Goal: Transaction & Acquisition: Download file/media

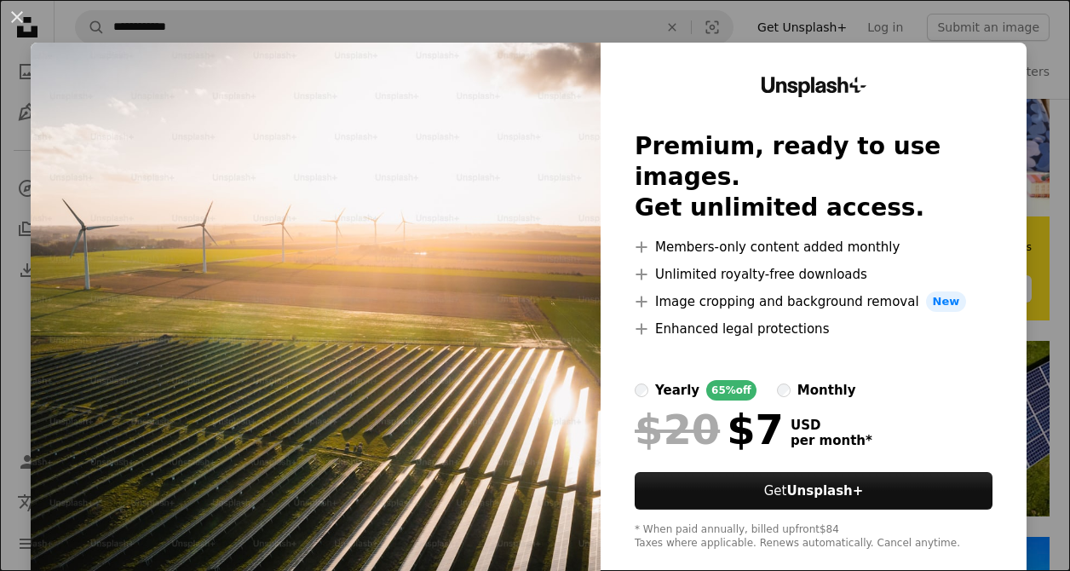
scroll to position [520, 0]
click at [15, 16] on button "An X shape" at bounding box center [17, 17] width 20 height 20
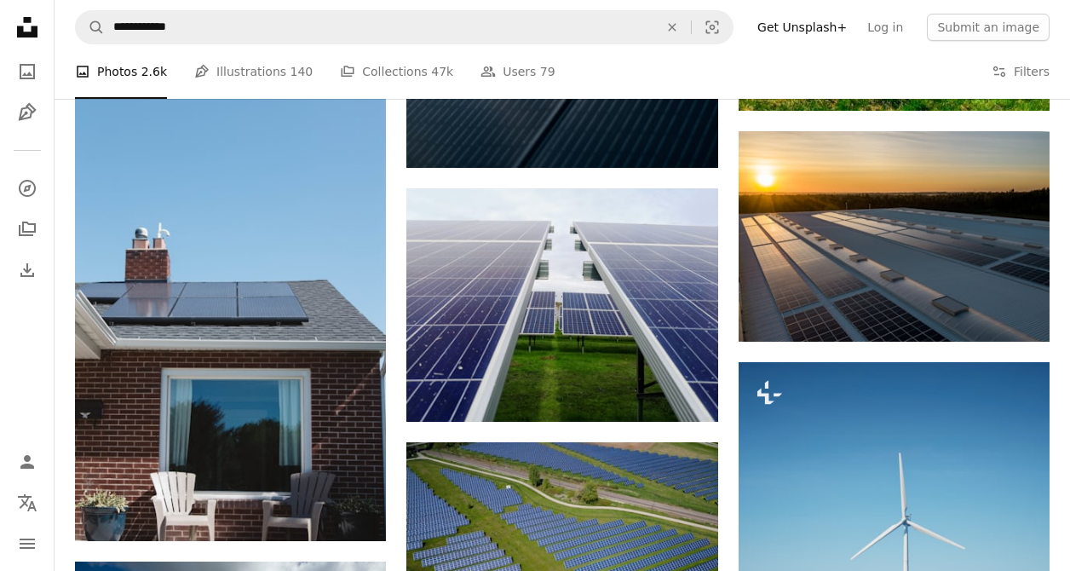
scroll to position [1185, 0]
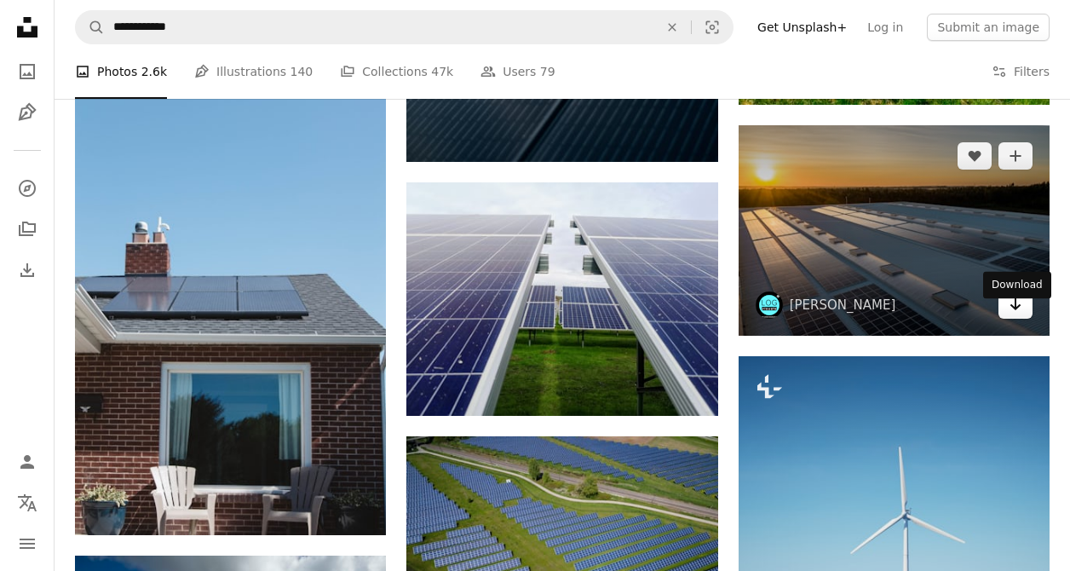
click at [1011, 314] on icon "Arrow pointing down" at bounding box center [1016, 304] width 14 height 20
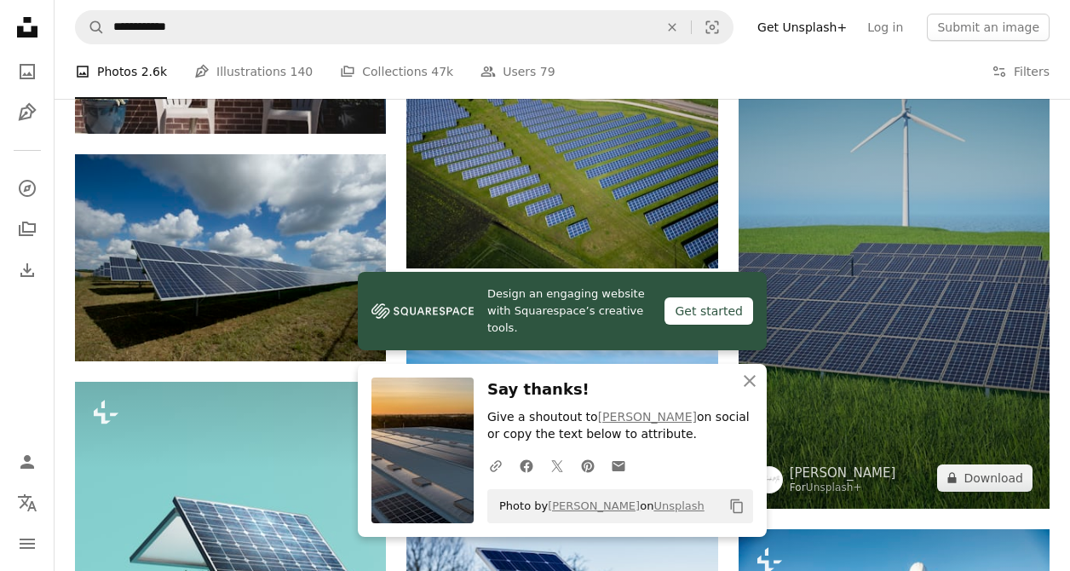
scroll to position [1570, 0]
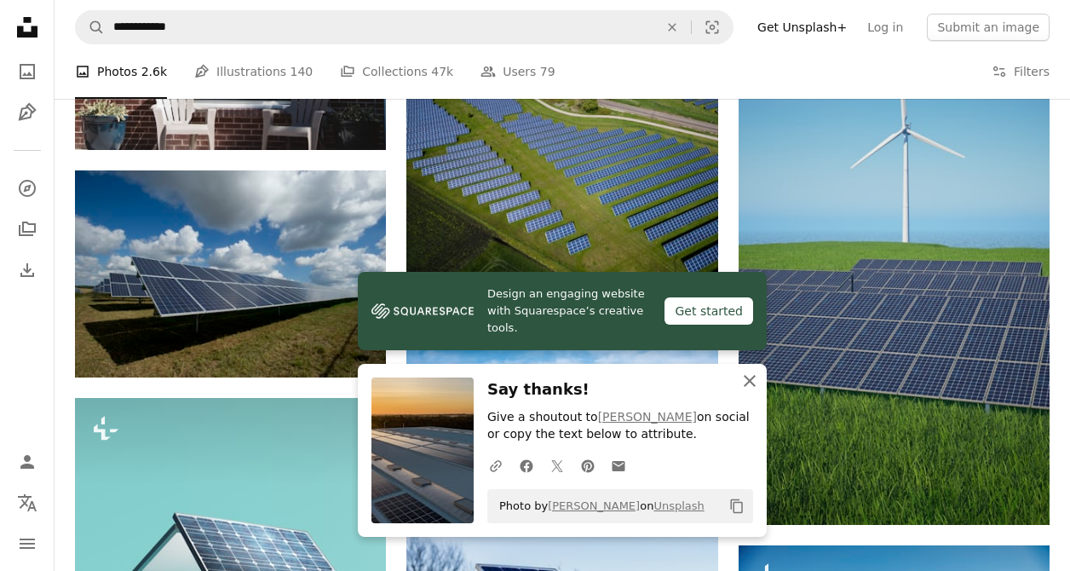
click at [752, 384] on icon "An X shape" at bounding box center [750, 381] width 20 height 20
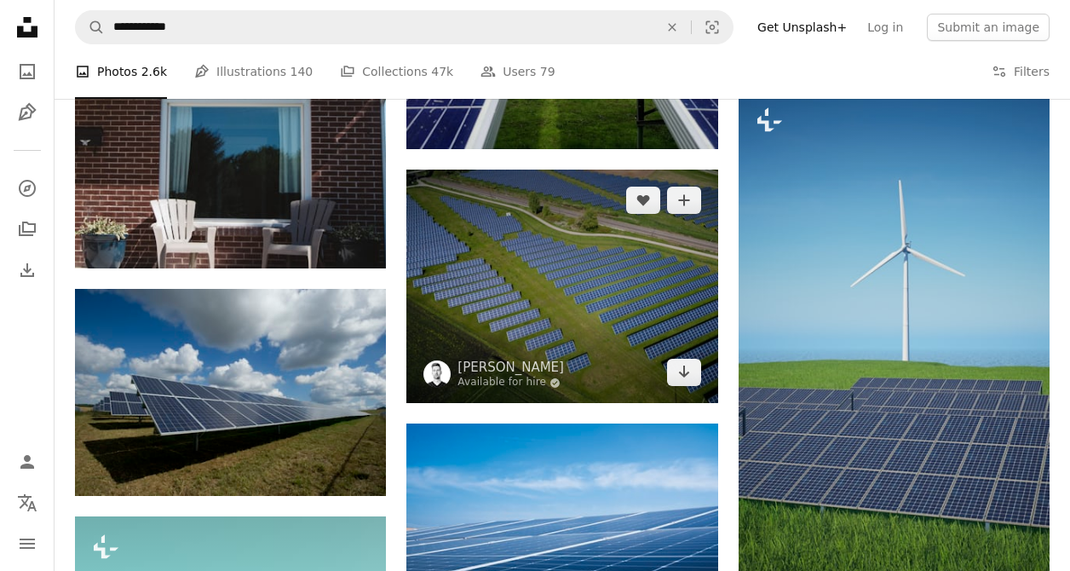
scroll to position [1450, 0]
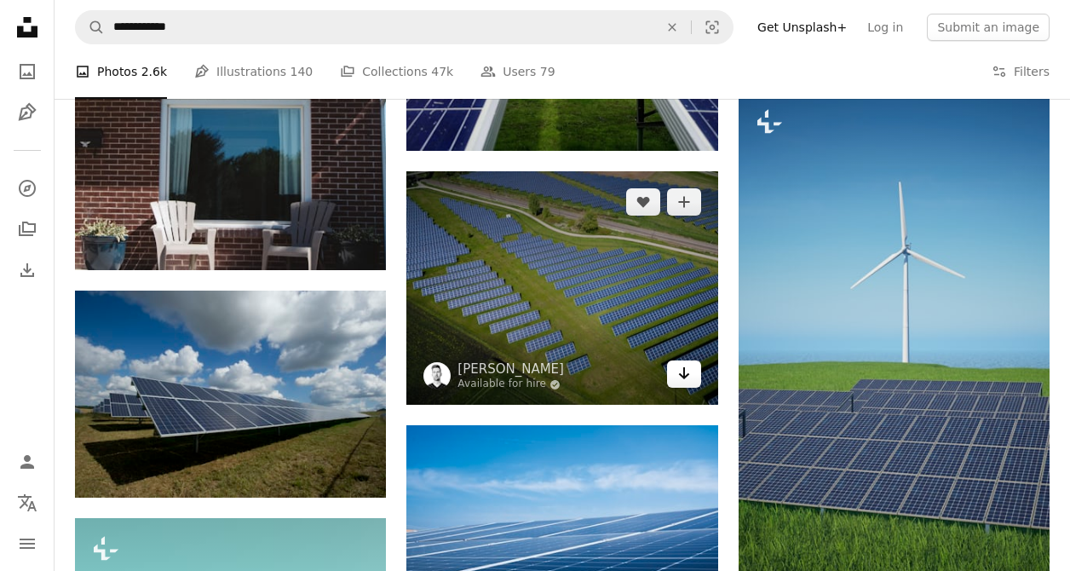
click at [686, 379] on icon "Arrow pointing down" at bounding box center [684, 373] width 14 height 20
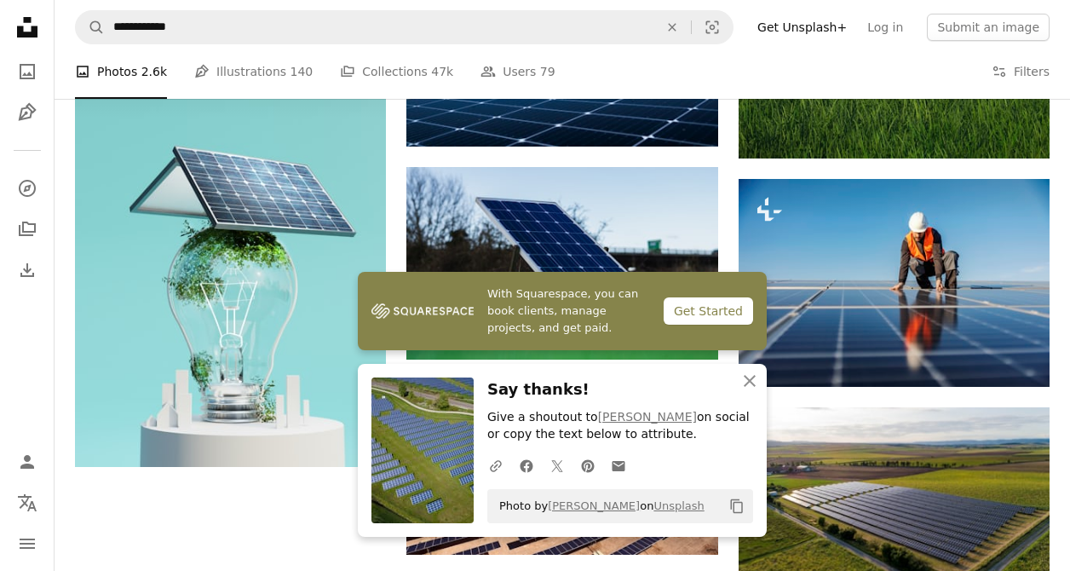
scroll to position [1970, 0]
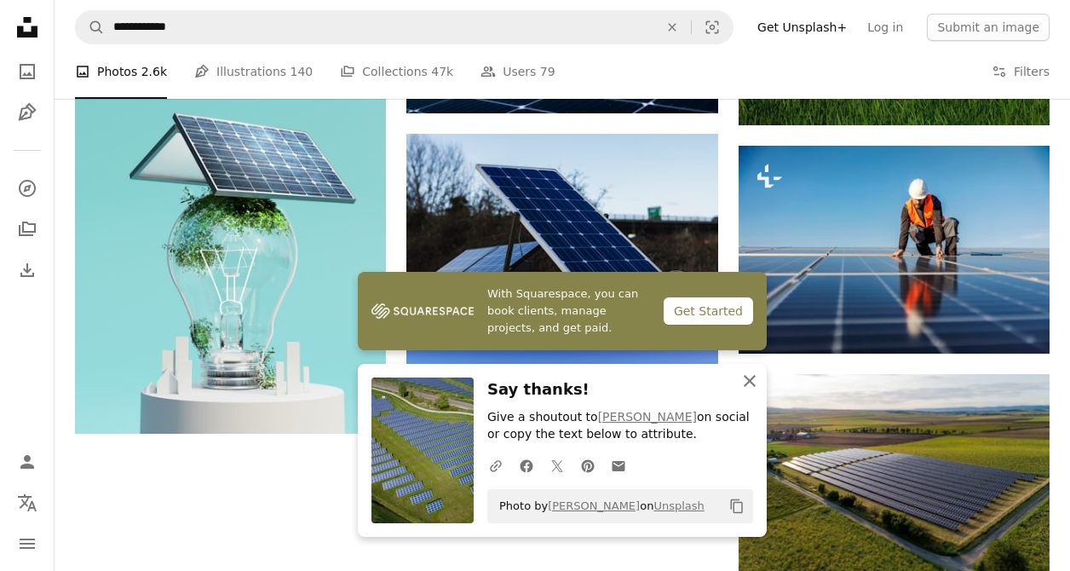
click at [750, 380] on icon "button" at bounding box center [750, 381] width 12 height 12
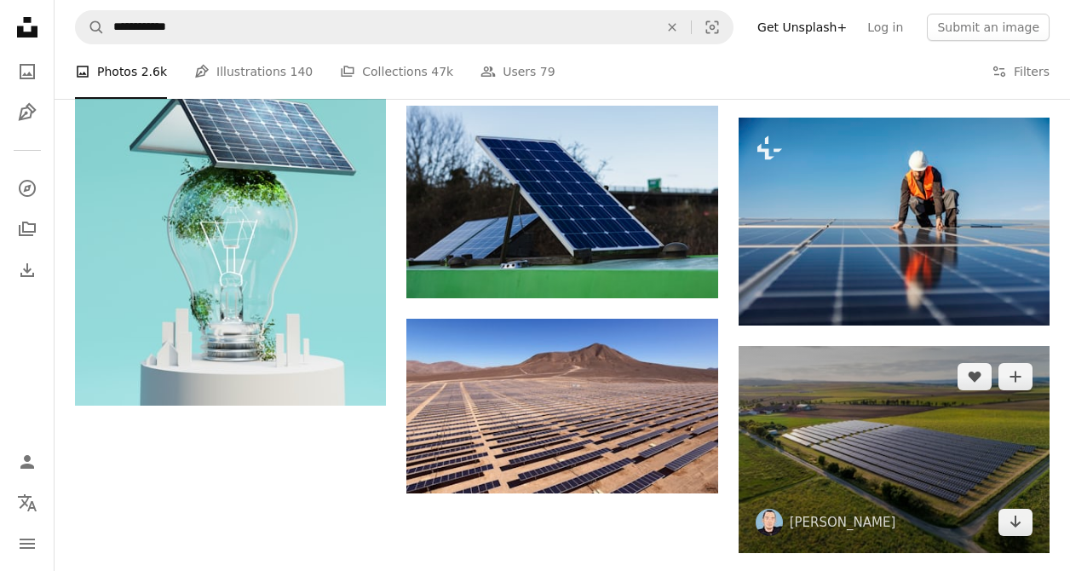
scroll to position [1999, 0]
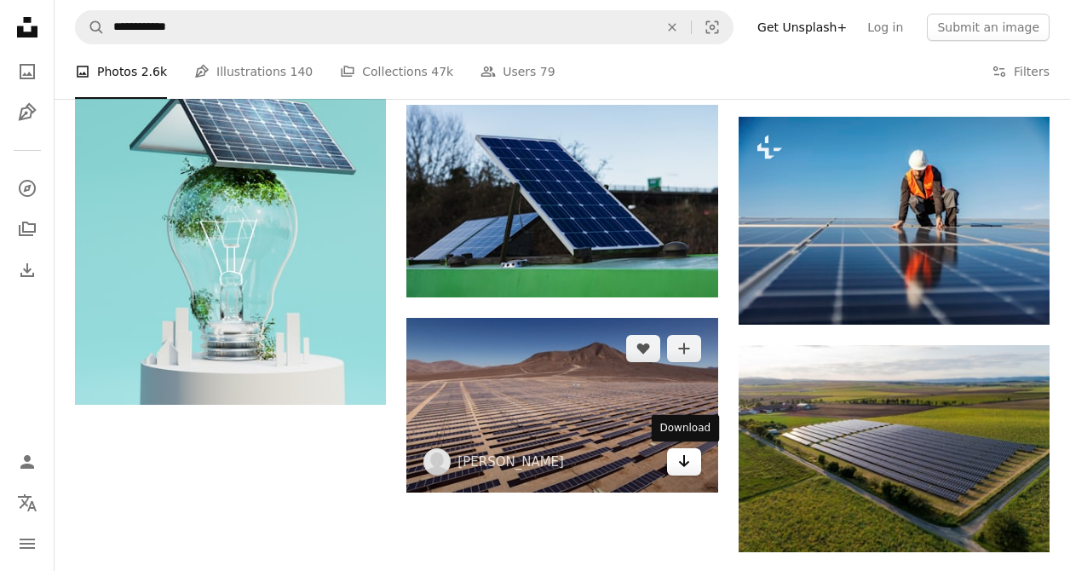
click at [687, 463] on icon "Download" at bounding box center [683, 461] width 11 height 12
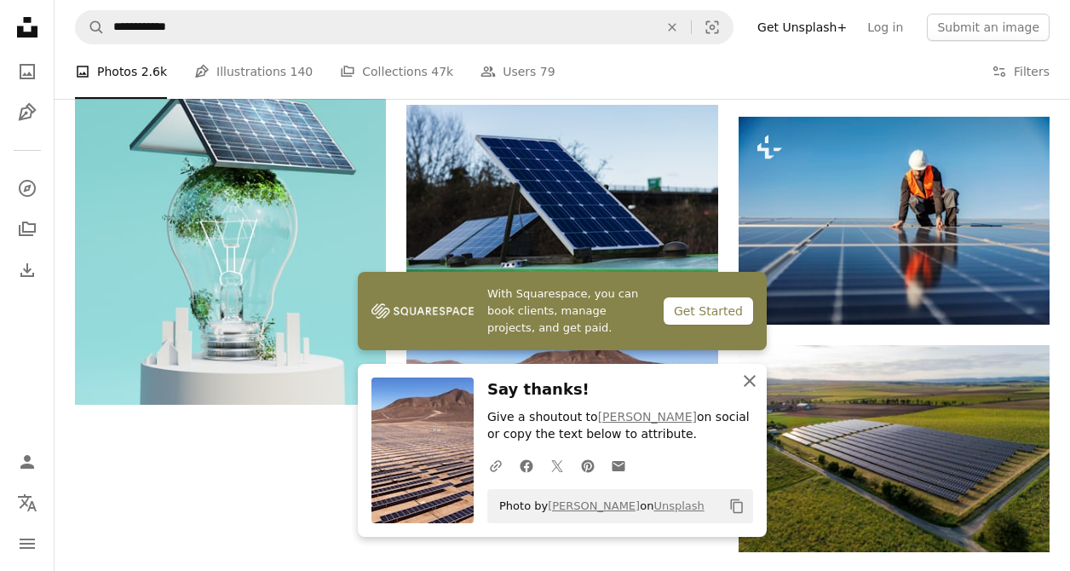
click at [752, 373] on icon "An X shape" at bounding box center [750, 381] width 20 height 20
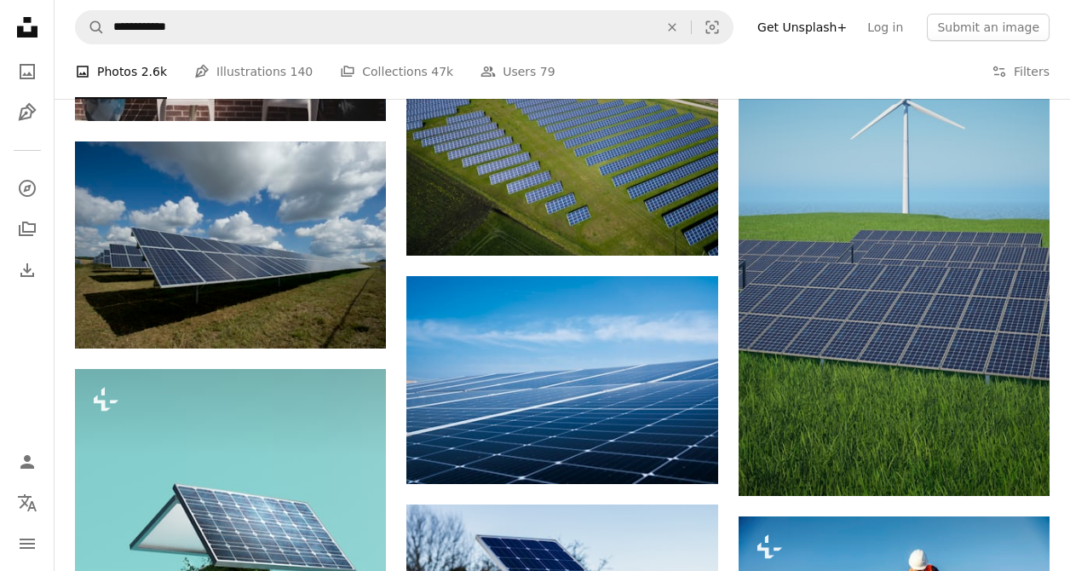
scroll to position [1598, 0]
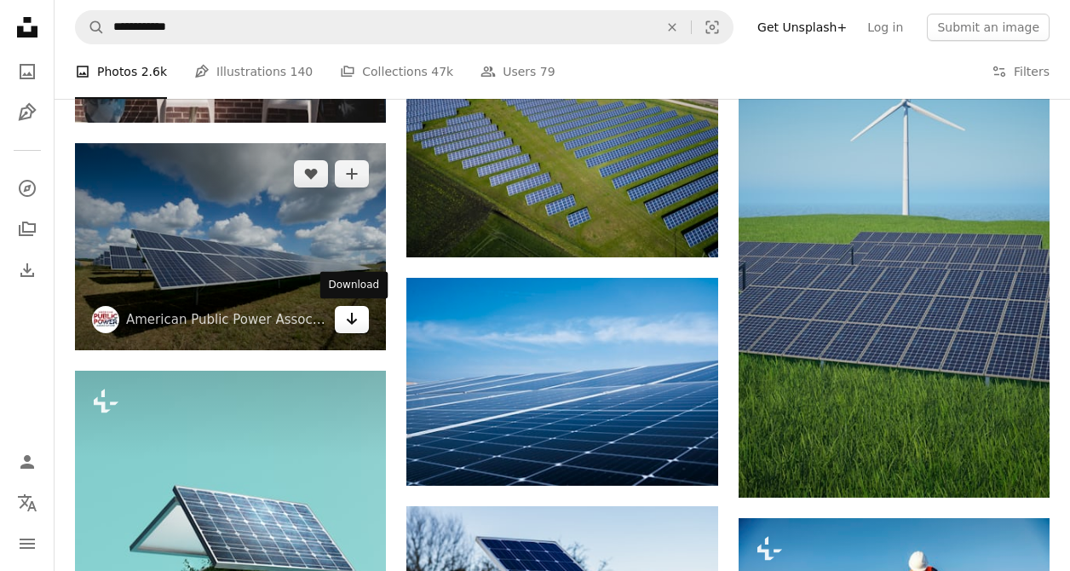
click at [354, 321] on icon "Download" at bounding box center [352, 319] width 11 height 12
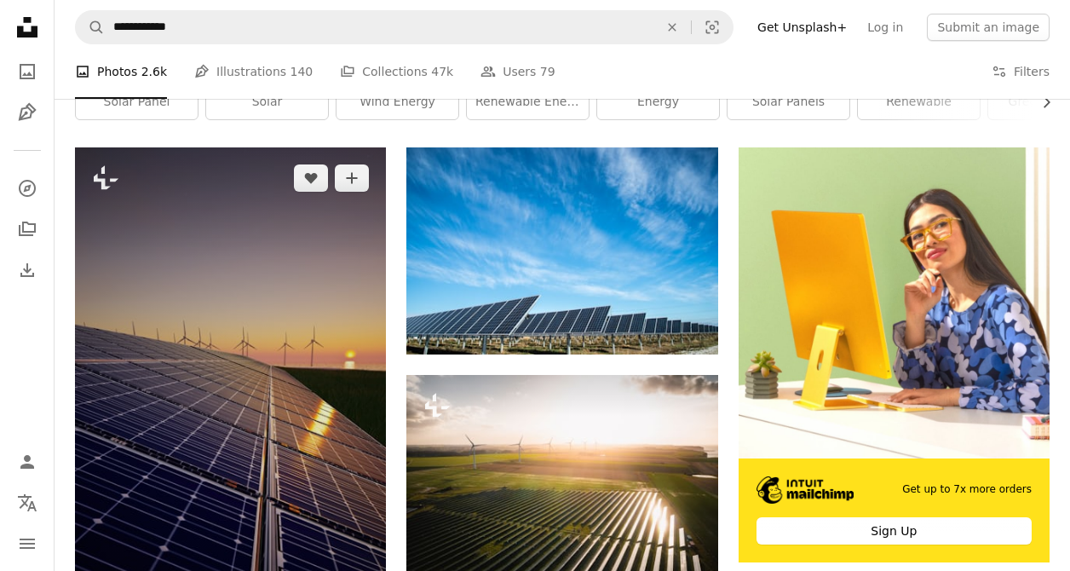
scroll to position [279, 0]
